Goal: Task Accomplishment & Management: Manage account settings

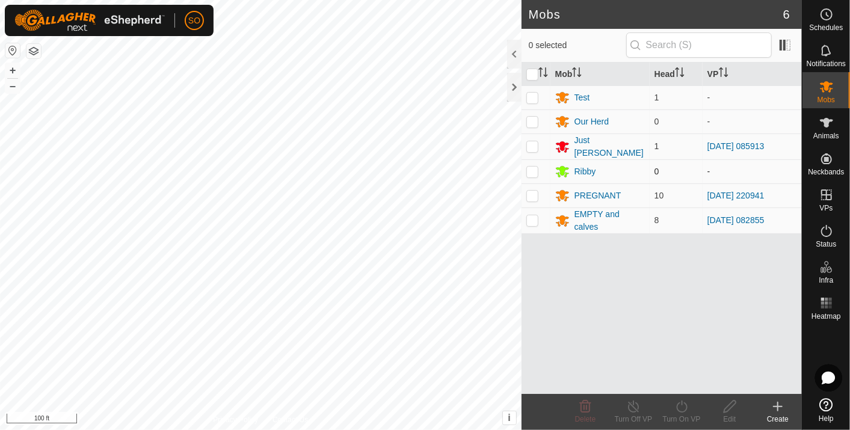
click at [531, 167] on p-checkbox at bounding box center [532, 172] width 12 height 10
checkbox input "true"
click at [532, 120] on p-checkbox at bounding box center [532, 122] width 12 height 10
checkbox input "true"
click at [531, 95] on p-checkbox at bounding box center [532, 98] width 12 height 10
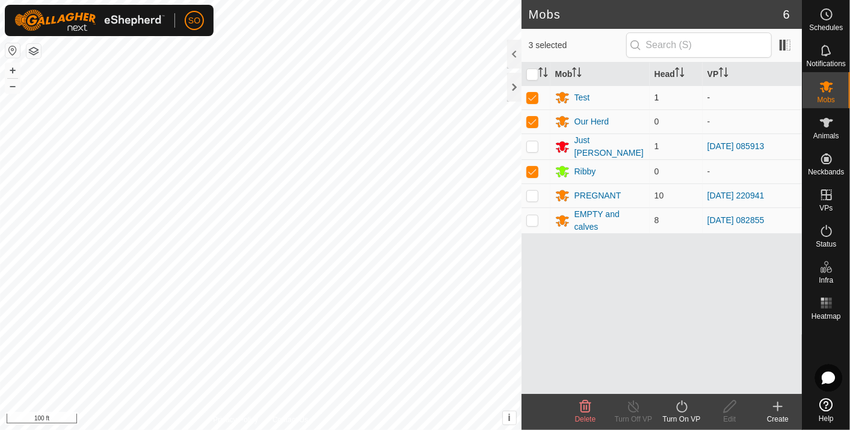
click at [532, 96] on p-checkbox at bounding box center [532, 98] width 12 height 10
checkbox input "false"
click at [584, 404] on icon at bounding box center [585, 406] width 14 height 14
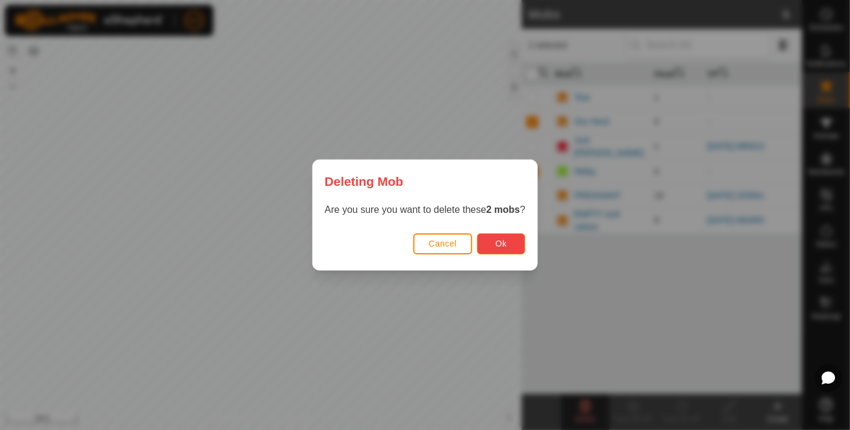
click at [502, 239] on span "Ok" at bounding box center [501, 244] width 11 height 10
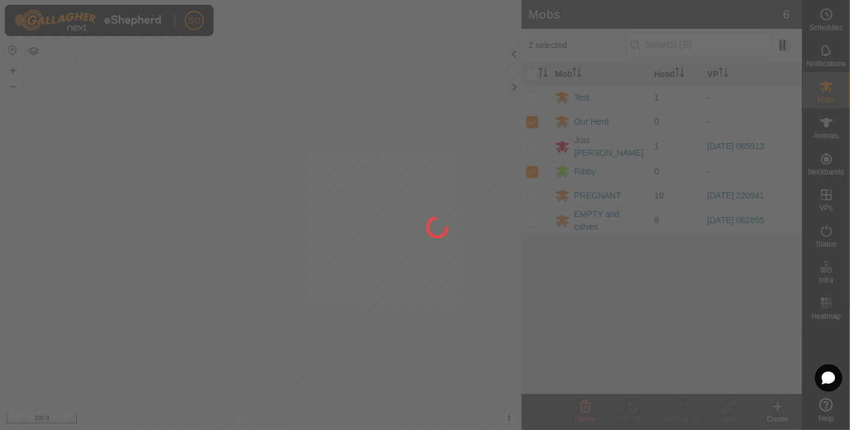
checkbox input "false"
